Goal: Information Seeking & Learning: Check status

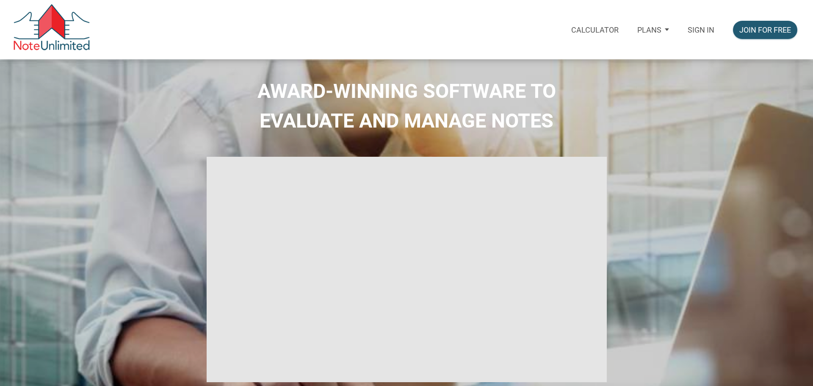
select select
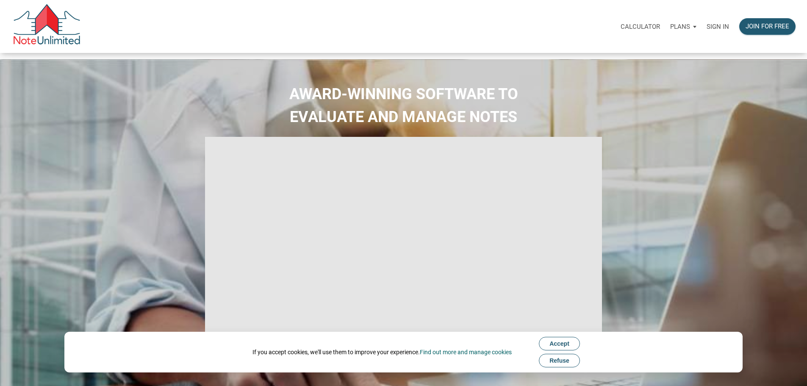
type input "Introduction to new features"
select select
click at [706, 27] on p "Sign in" at bounding box center [717, 27] width 22 height 8
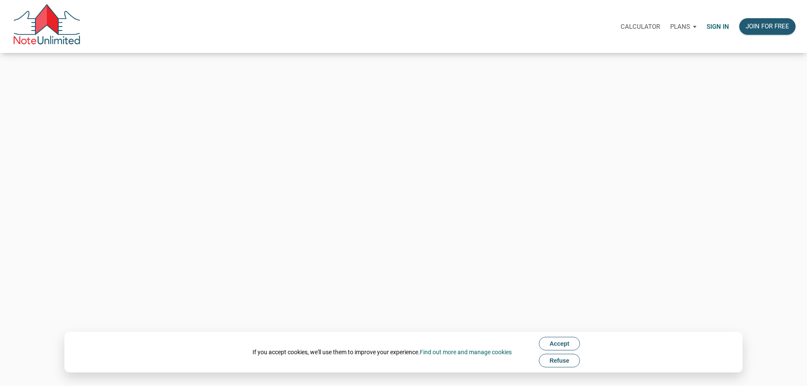
type input "Keith@benchmark-tax.com"
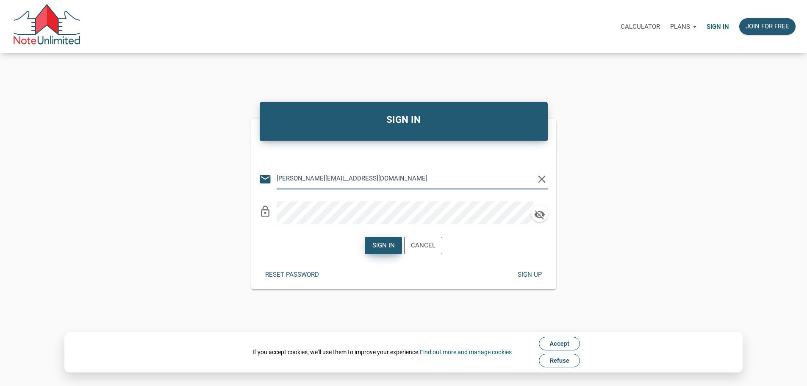
click at [383, 249] on div "Sign in" at bounding box center [383, 246] width 22 height 10
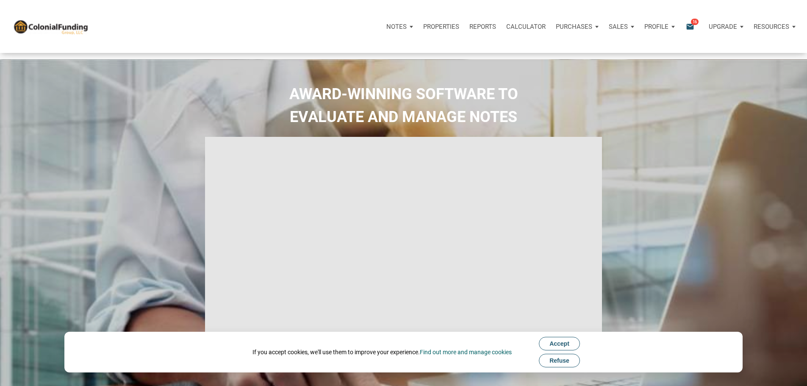
type input "Introduction to new features"
select select
click at [685, 26] on icon "email" at bounding box center [690, 27] width 10 height 10
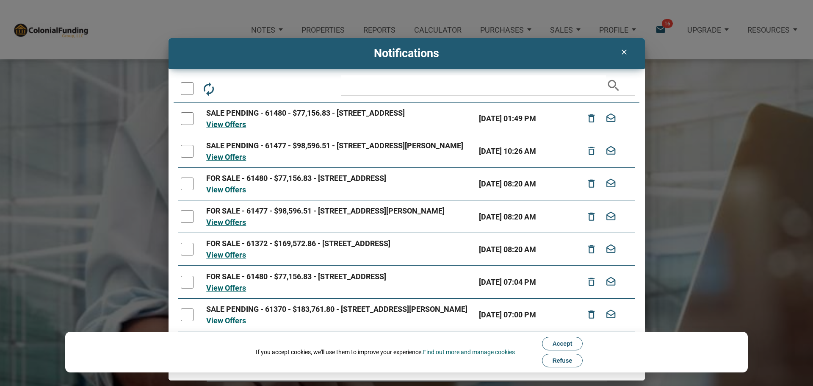
click at [622, 52] on icon "clear" at bounding box center [624, 52] width 10 height 8
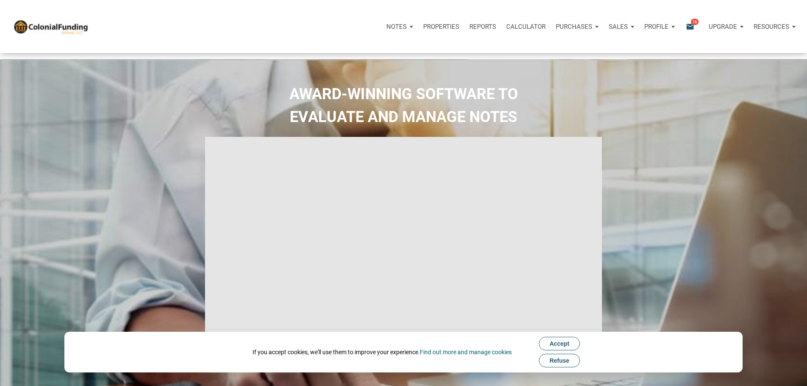
click at [418, 30] on div "Purchases" at bounding box center [399, 26] width 37 height 25
click at [521, 56] on link "Offers" at bounding box center [561, 49] width 80 height 17
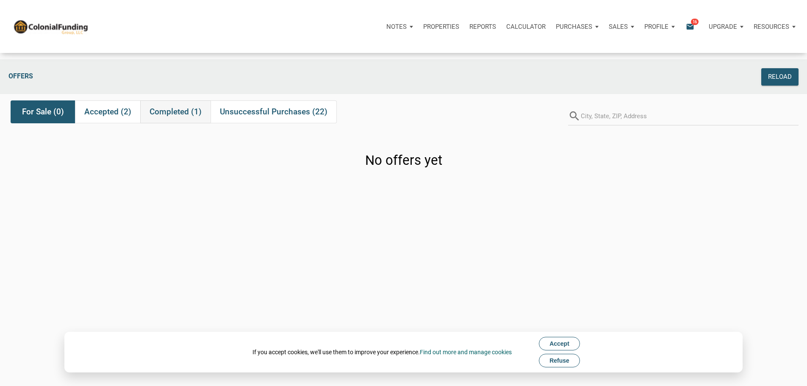
click at [177, 117] on span "Completed (1)" at bounding box center [175, 112] width 52 height 10
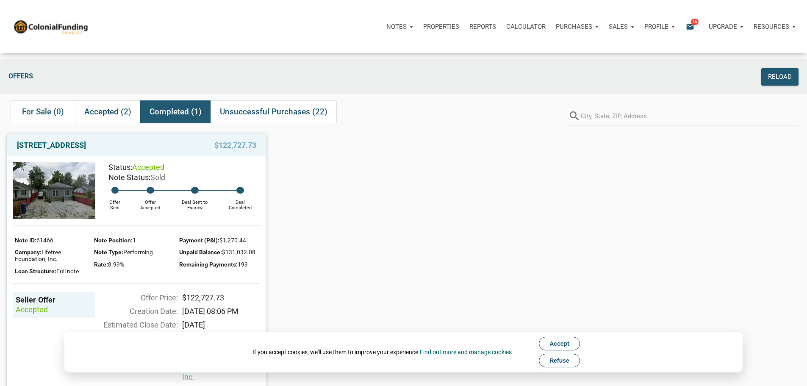
click at [81, 211] on img at bounding box center [54, 190] width 83 height 56
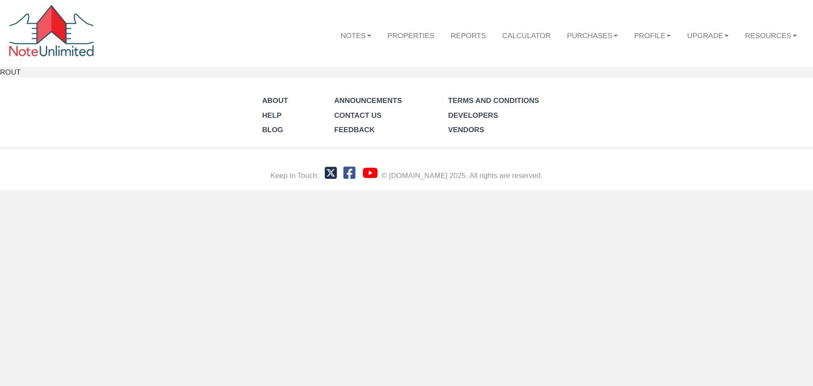
click at [84, 190] on html "Menu Notes Dashboard Transactions Properties Reports Calculator Purchases Offer…" at bounding box center [406, 95] width 813 height 190
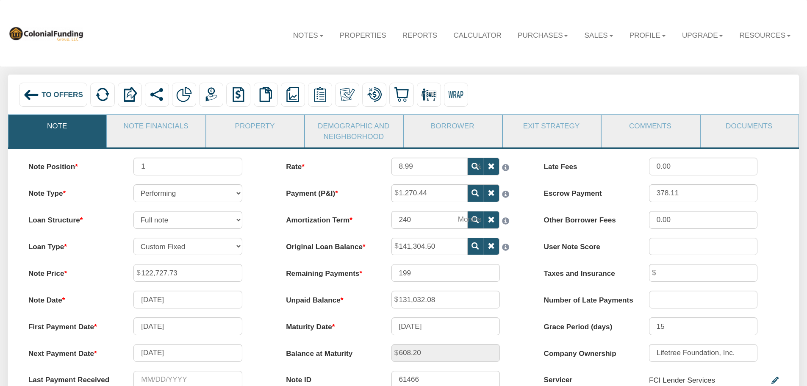
click at [71, 125] on link "Note" at bounding box center [56, 126] width 97 height 22
click at [49, 99] on span "To Offers" at bounding box center [61, 94] width 41 height 8
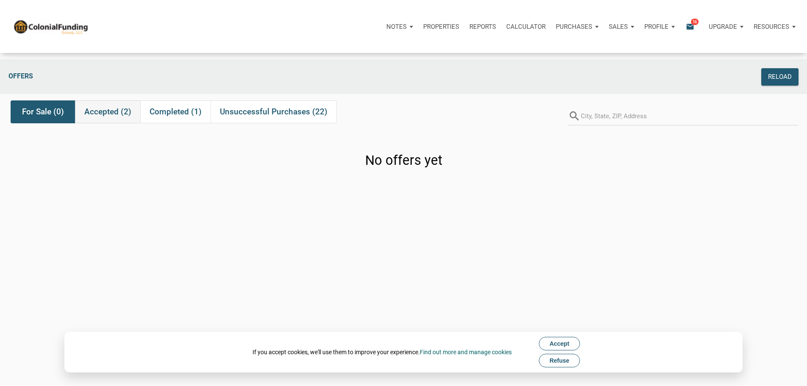
click at [123, 117] on span "Accepted (2)" at bounding box center [107, 112] width 47 height 10
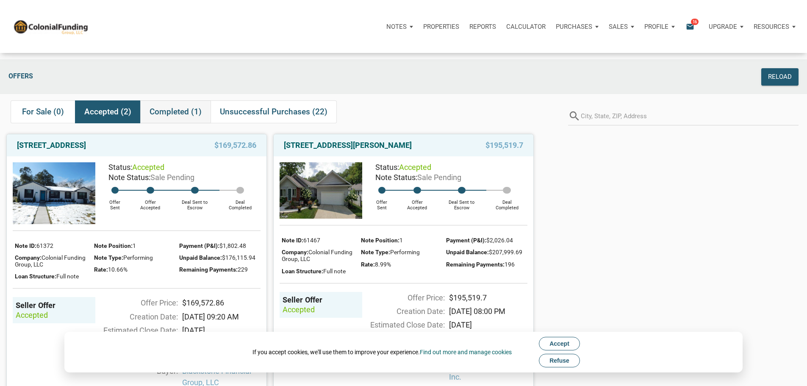
click at [180, 116] on span "Completed (1)" at bounding box center [175, 112] width 52 height 10
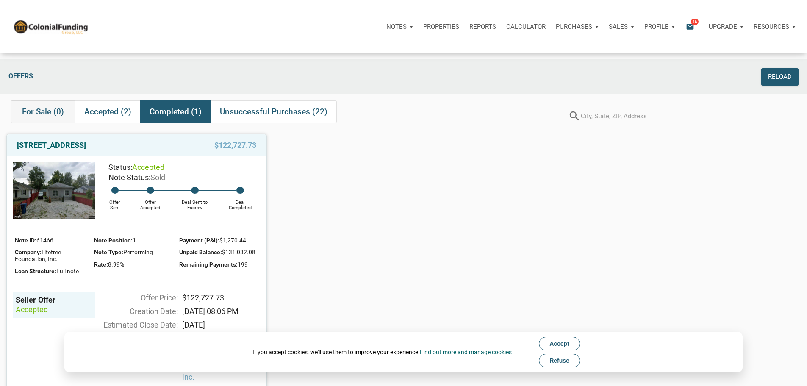
click at [30, 115] on span "For Sale (0)" at bounding box center [43, 112] width 42 height 10
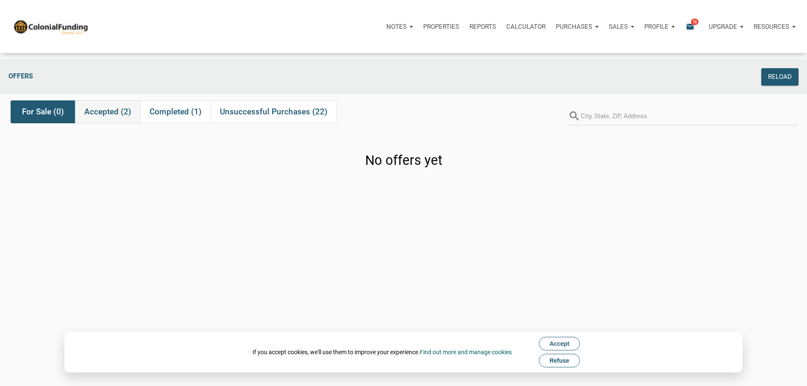
click at [99, 112] on span "Accepted (2)" at bounding box center [107, 112] width 47 height 10
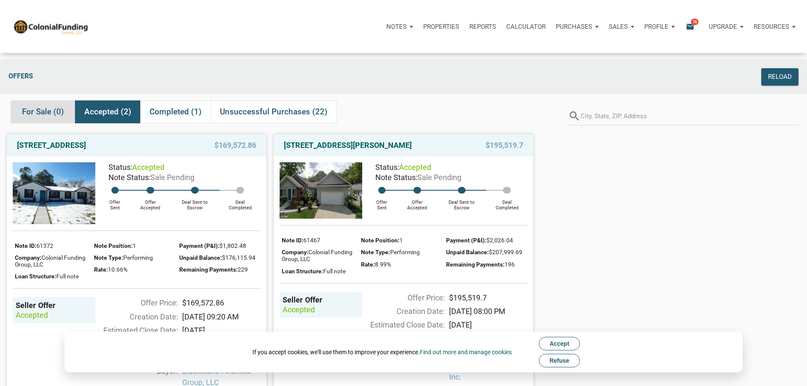
click at [25, 117] on span "For Sale (0)" at bounding box center [43, 112] width 42 height 10
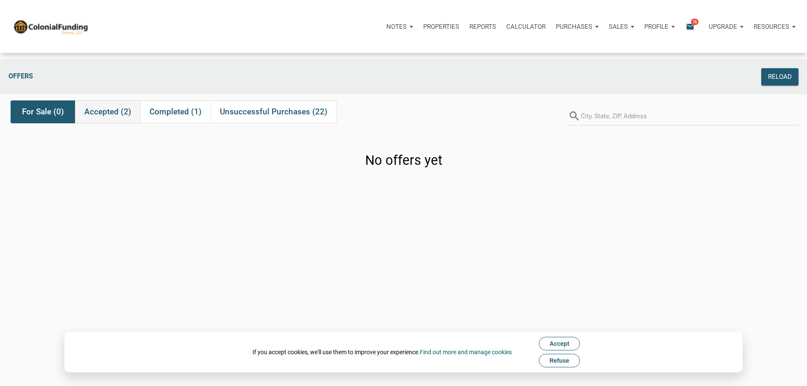
click at [112, 117] on span "Accepted (2)" at bounding box center [107, 112] width 47 height 10
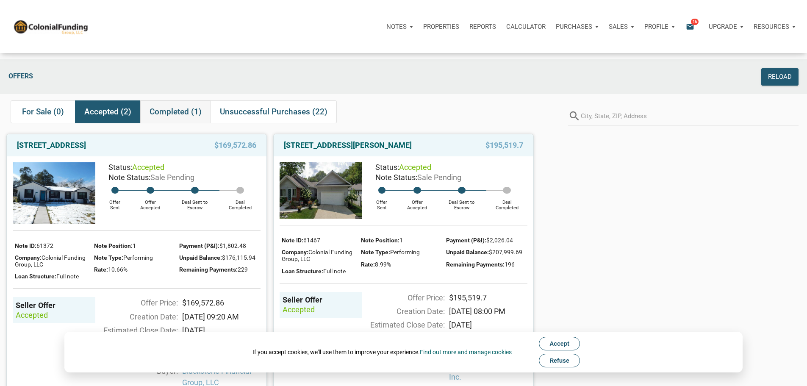
click at [182, 117] on span "Completed (1)" at bounding box center [175, 112] width 52 height 10
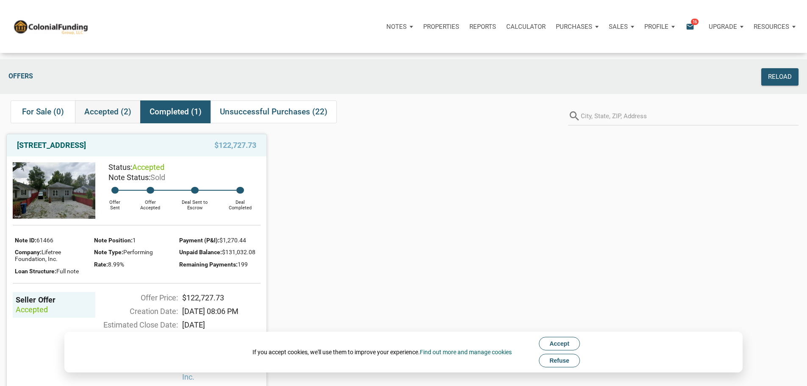
drag, startPoint x: 125, startPoint y: 113, endPoint x: 138, endPoint y: 118, distance: 13.3
click at [126, 113] on span "Accepted (2)" at bounding box center [107, 112] width 47 height 10
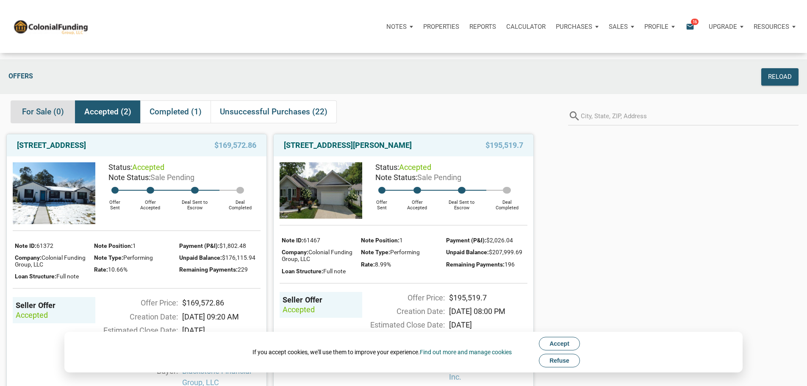
click at [37, 117] on span "For Sale (0)" at bounding box center [43, 112] width 42 height 10
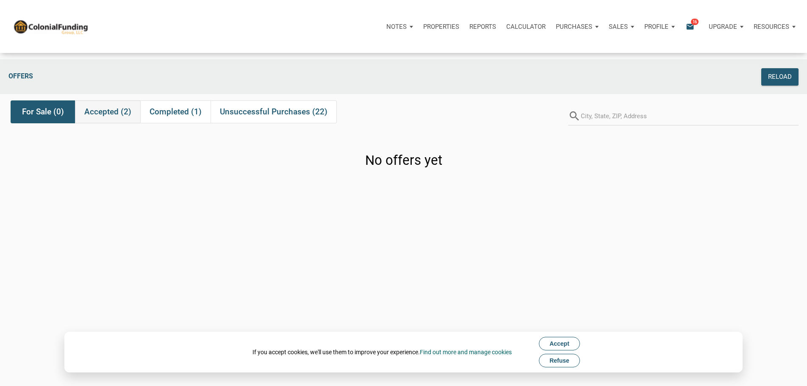
click at [125, 117] on span "Accepted (2)" at bounding box center [107, 112] width 47 height 10
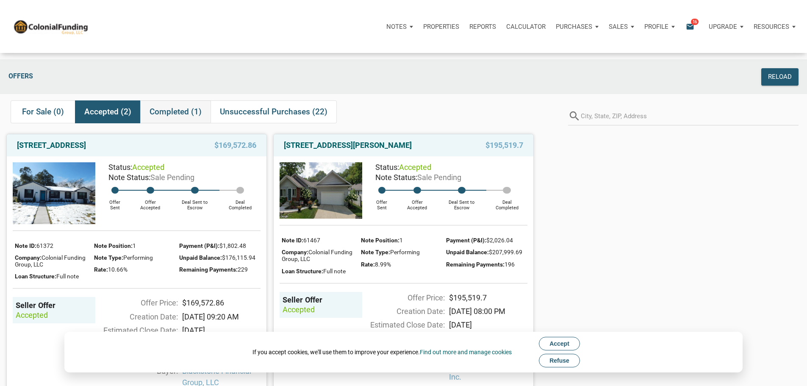
click at [182, 116] on span "Completed (1)" at bounding box center [175, 112] width 52 height 10
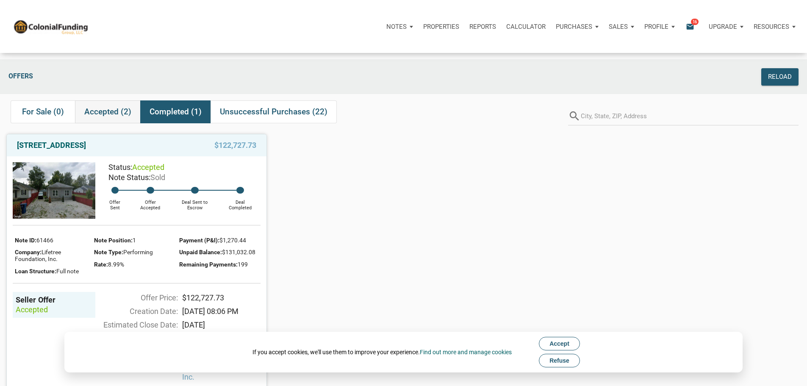
click at [120, 117] on span "Accepted (2)" at bounding box center [107, 112] width 47 height 10
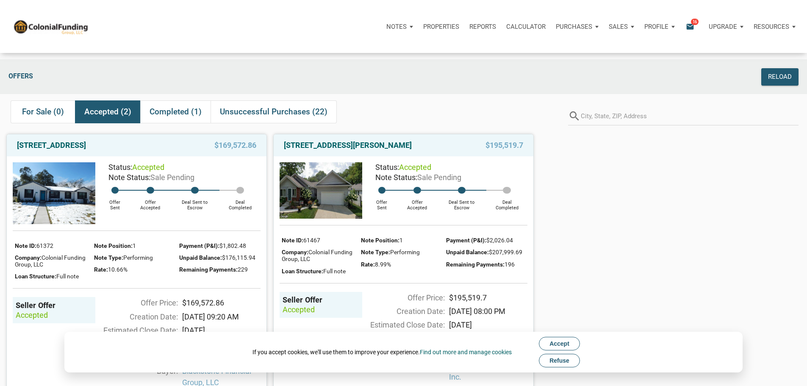
click at [685, 28] on icon "email" at bounding box center [690, 27] width 10 height 10
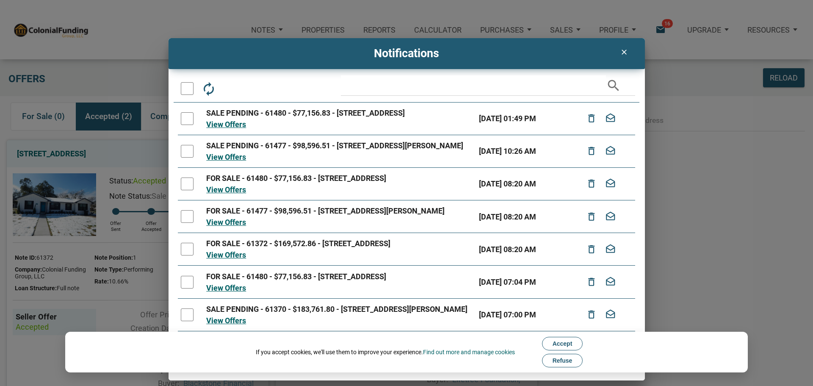
scroll to position [127, 0]
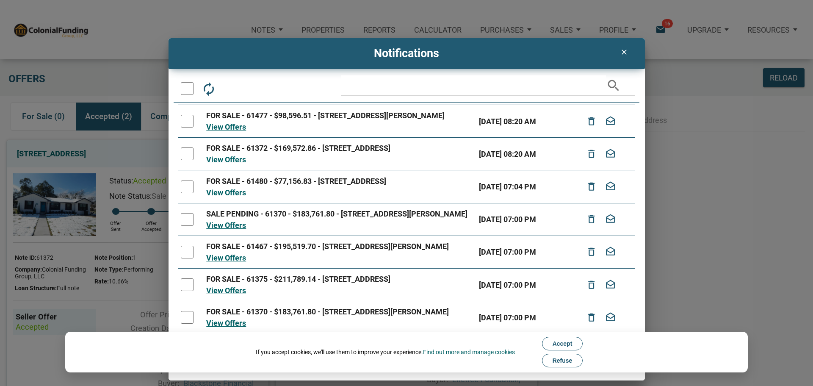
click at [571, 359] on span "Refuse" at bounding box center [563, 360] width 20 height 7
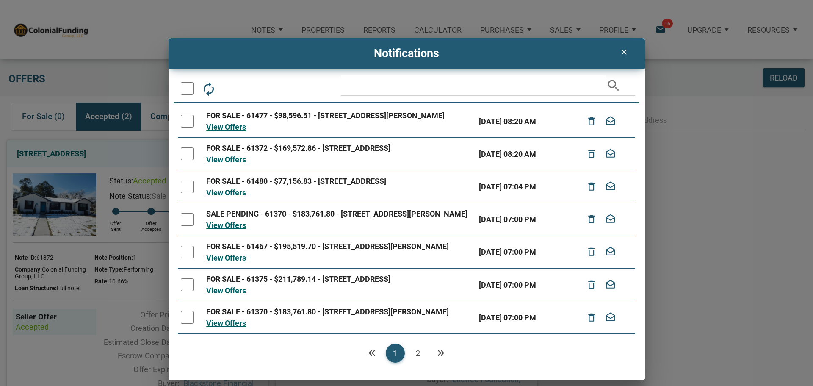
click at [420, 351] on link "2" at bounding box center [418, 352] width 19 height 19
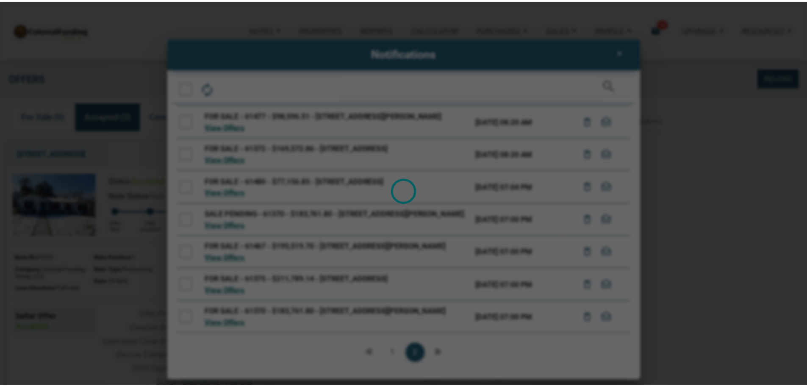
scroll to position [0, 0]
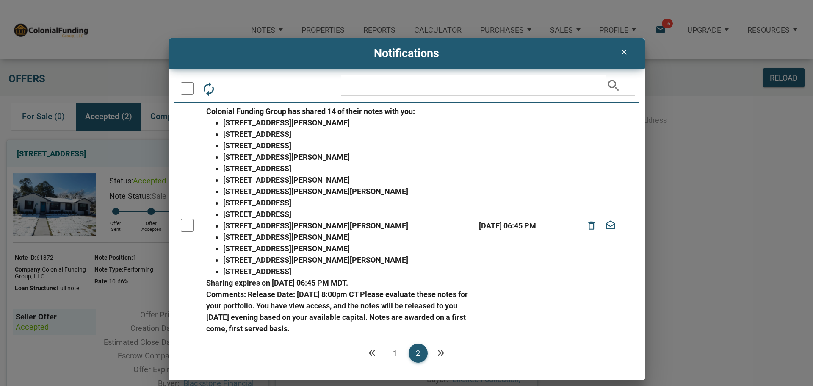
click at [396, 355] on link "1" at bounding box center [395, 352] width 19 height 19
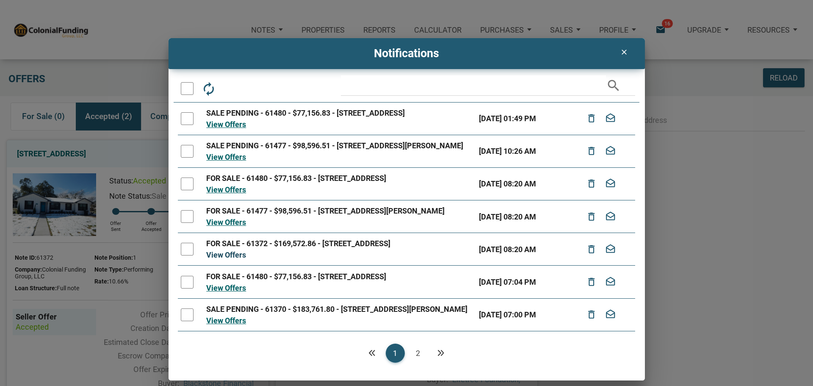
click at [240, 259] on link "View Offers" at bounding box center [226, 254] width 40 height 9
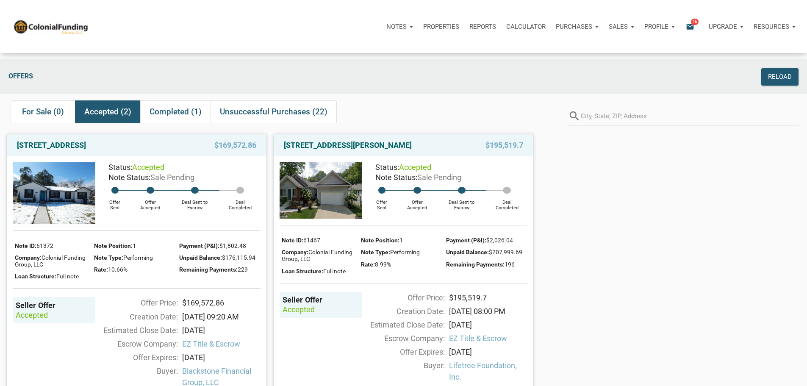
click at [685, 28] on icon "email" at bounding box center [690, 27] width 10 height 10
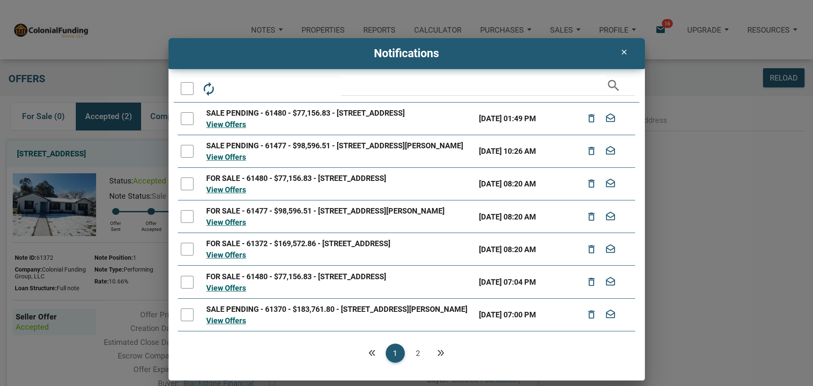
click at [622, 52] on icon "clear" at bounding box center [624, 52] width 10 height 8
